Goal: Task Accomplishment & Management: Use online tool/utility

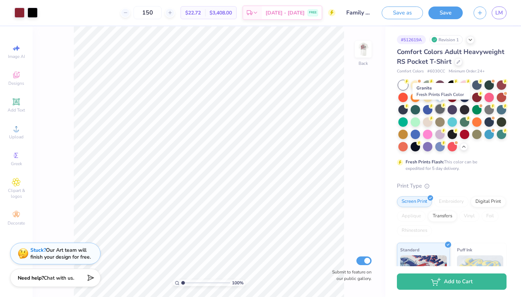
click at [437, 110] on div at bounding box center [439, 108] width 9 height 9
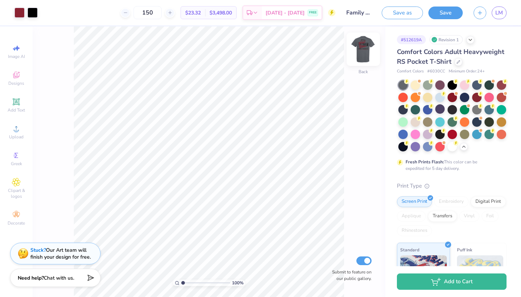
click at [368, 53] on img at bounding box center [363, 49] width 29 height 29
click at [418, 14] on button "Save as" at bounding box center [402, 11] width 41 height 13
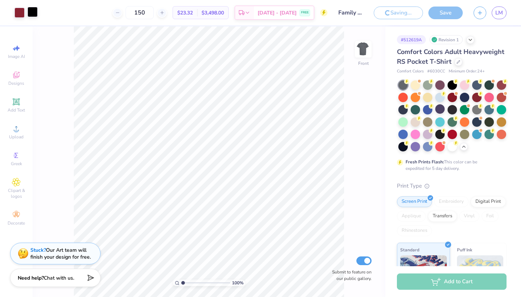
click at [32, 10] on div at bounding box center [33, 12] width 10 height 10
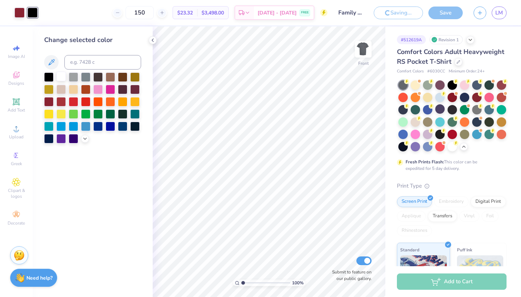
click at [63, 78] on div at bounding box center [60, 76] width 9 height 9
click at [360, 46] on img at bounding box center [363, 49] width 29 height 29
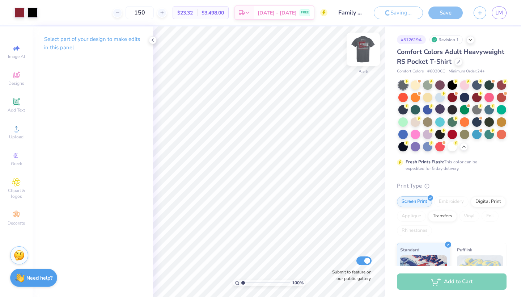
click at [370, 46] on img at bounding box center [363, 49] width 29 height 29
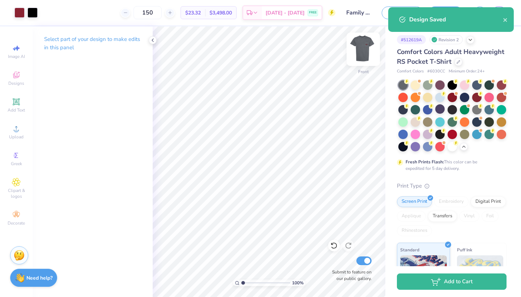
click at [360, 44] on img at bounding box center [363, 49] width 29 height 29
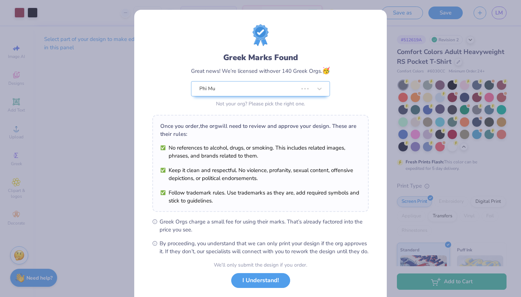
click at [303, 118] on div "Once you order, the org will need to review and approve your design. These are …" at bounding box center [260, 163] width 216 height 97
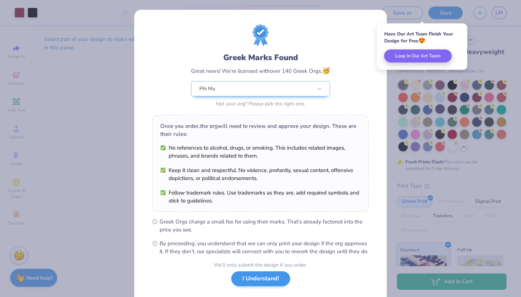
click at [255, 286] on button "I Understand!" at bounding box center [260, 278] width 59 height 15
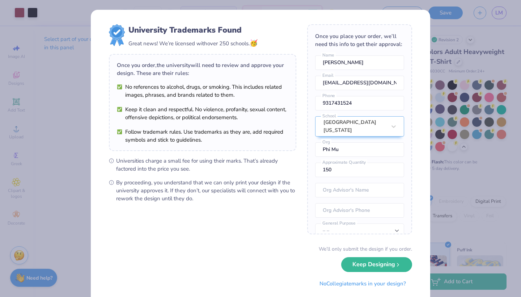
click at [378, 271] on div "We’ll only submit the design if you order. Keep Designing No Collegiate marks i…" at bounding box center [260, 268] width 303 height 46
click at [378, 269] on button "Keep Designing" at bounding box center [376, 262] width 71 height 15
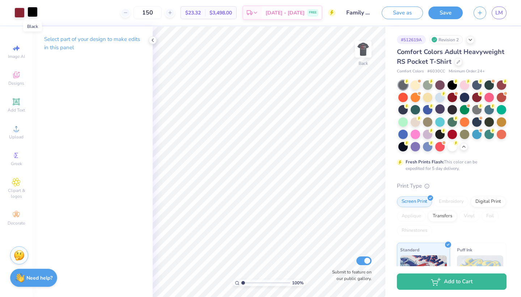
click at [35, 14] on div at bounding box center [33, 12] width 10 height 10
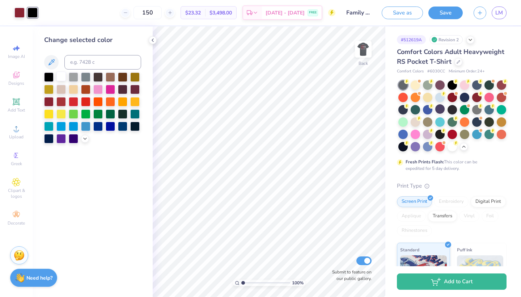
click at [61, 79] on div at bounding box center [60, 76] width 9 height 9
click at [359, 62] on div at bounding box center [363, 49] width 33 height 33
click at [359, 62] on img at bounding box center [363, 49] width 29 height 29
click at [359, 56] on img at bounding box center [363, 49] width 14 height 14
click at [365, 50] on img at bounding box center [363, 49] width 29 height 29
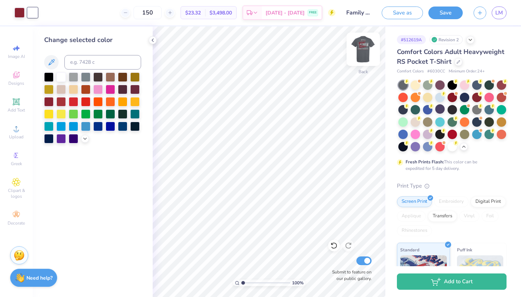
click at [364, 50] on img at bounding box center [363, 49] width 29 height 29
click at [49, 78] on div at bounding box center [48, 76] width 9 height 9
click at [359, 45] on img at bounding box center [363, 49] width 29 height 29
click at [36, 17] on div at bounding box center [33, 13] width 10 height 10
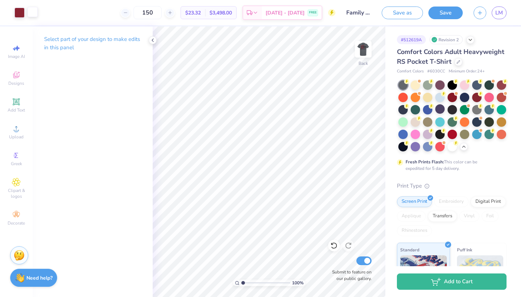
click at [33, 11] on div at bounding box center [33, 12] width 10 height 10
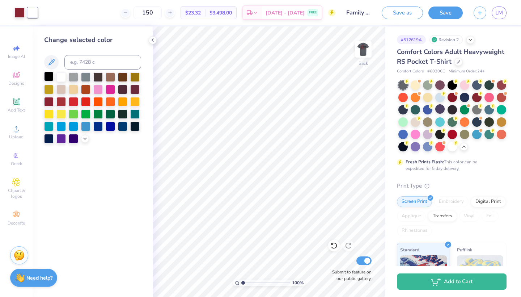
click at [50, 75] on div at bounding box center [48, 76] width 9 height 9
click at [359, 56] on img at bounding box center [363, 49] width 29 height 29
click at [364, 59] on img at bounding box center [363, 49] width 29 height 29
click at [61, 74] on div at bounding box center [60, 76] width 9 height 9
click at [362, 59] on img at bounding box center [363, 49] width 29 height 29
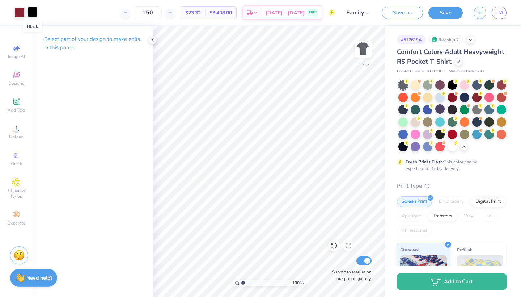
click at [30, 15] on div at bounding box center [33, 12] width 10 height 10
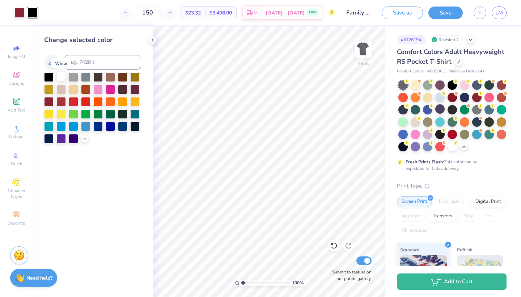
click at [63, 76] on div at bounding box center [60, 76] width 9 height 9
click at [365, 47] on img at bounding box center [363, 49] width 29 height 29
click at [400, 8] on button "Save as" at bounding box center [402, 11] width 41 height 13
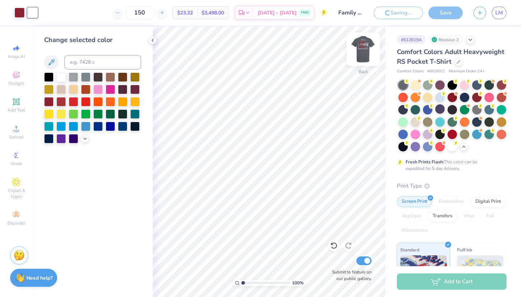
click at [365, 53] on img at bounding box center [363, 49] width 29 height 29
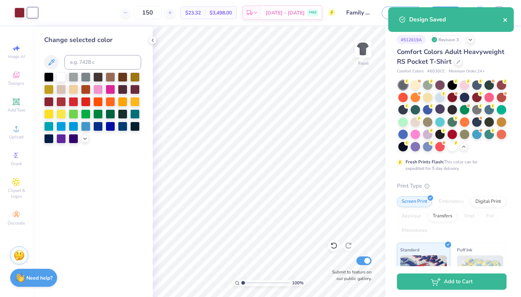
click at [504, 22] on icon "close" at bounding box center [505, 20] width 5 height 6
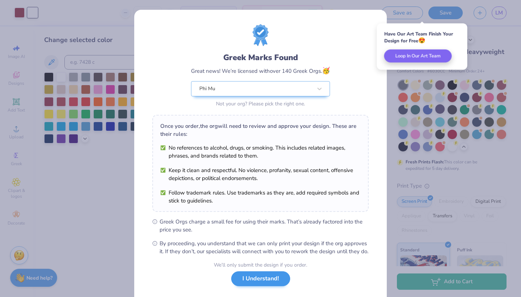
click at [271, 285] on button "I Understand!" at bounding box center [260, 278] width 59 height 15
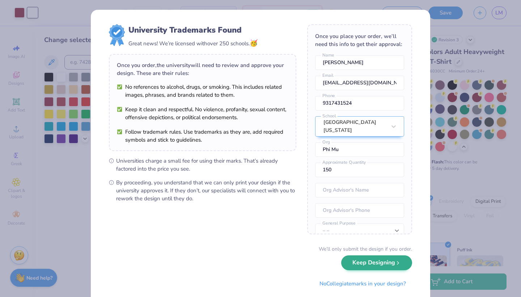
click at [366, 263] on button "Keep Designing" at bounding box center [376, 262] width 71 height 15
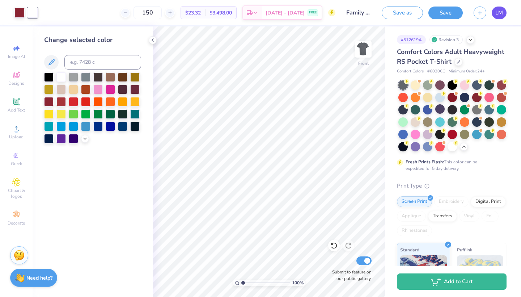
click at [503, 13] on span "LM" at bounding box center [500, 13] width 8 height 8
